Goal: Task Accomplishment & Management: Manage account settings

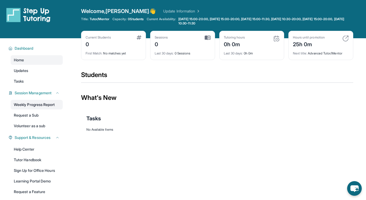
scroll to position [38, 0]
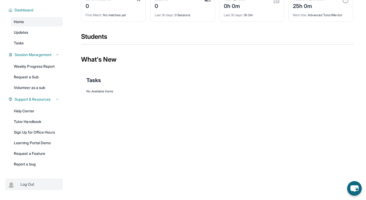
click at [26, 184] on span "Log Out" at bounding box center [27, 184] width 14 height 5
